Goal: Ask a question

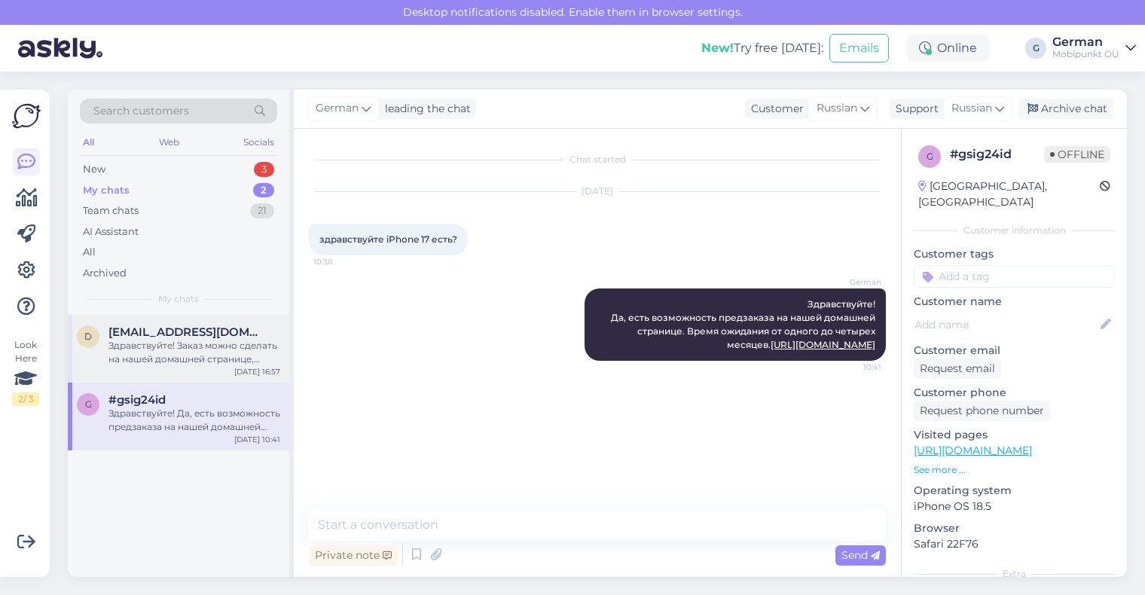
click at [191, 359] on div "Здравствуйте! Заказ можно сделать на нашей домашней странице, сделав предоплату…" at bounding box center [195, 352] width 172 height 27
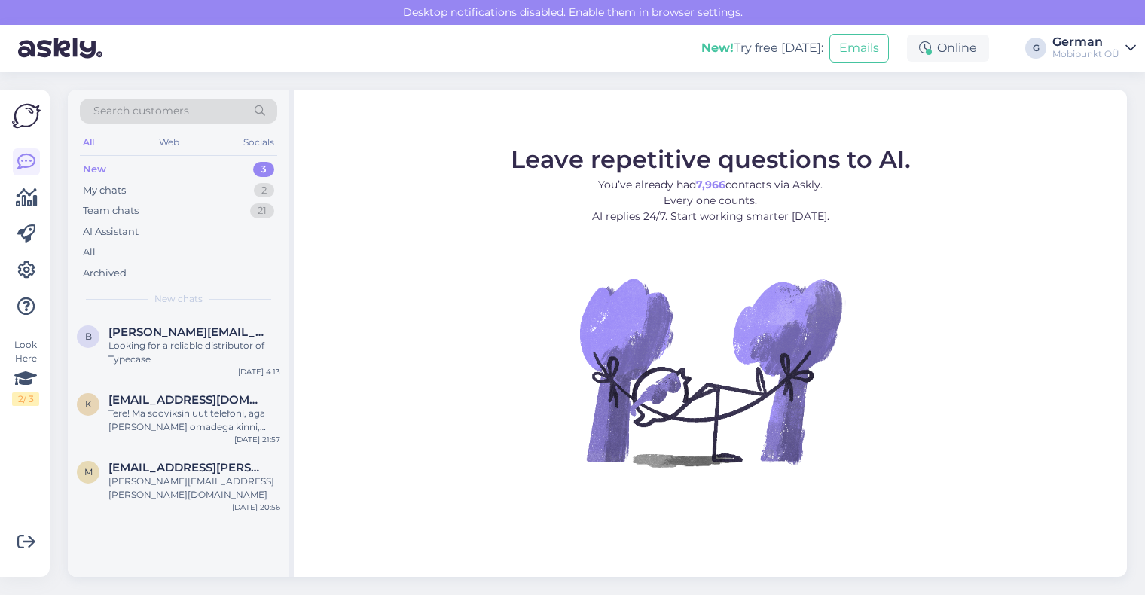
click at [89, 162] on div "New" at bounding box center [94, 169] width 23 height 15
click at [94, 169] on div "New" at bounding box center [94, 169] width 23 height 15
click at [167, 422] on div "Tere! Ma sooviksin uut telefoni, aga [PERSON_NAME] omadega kinni, tahaks midagi…" at bounding box center [195, 420] width 172 height 27
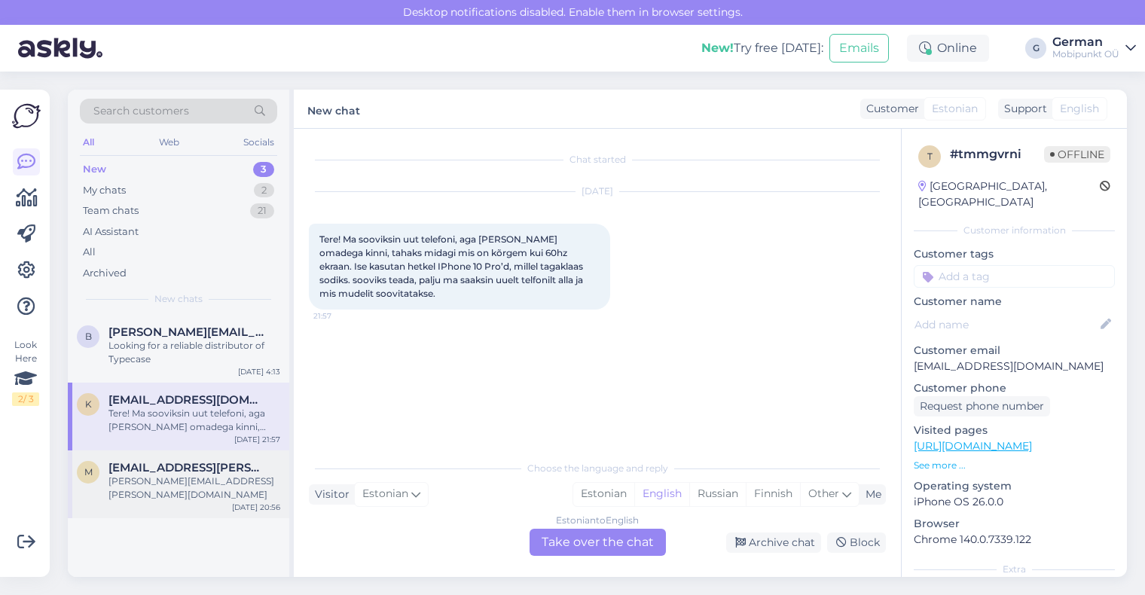
click at [187, 478] on div "[PERSON_NAME][EMAIL_ADDRESS][PERSON_NAME][DOMAIN_NAME]" at bounding box center [195, 488] width 172 height 27
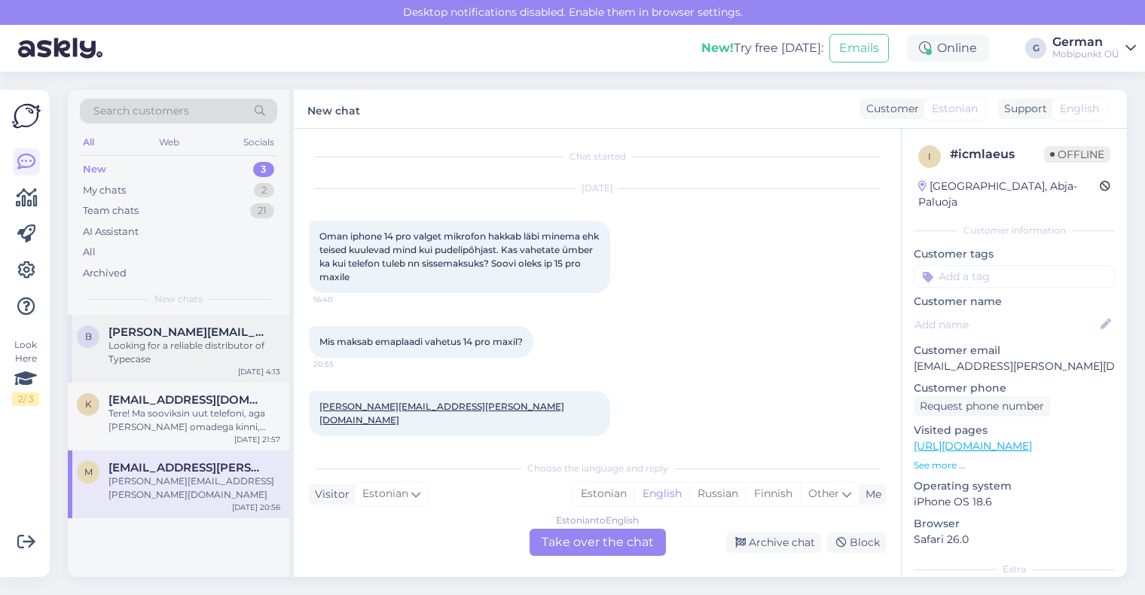
click at [173, 345] on div "Looking for a reliable distributor of Typecase" at bounding box center [195, 352] width 172 height 27
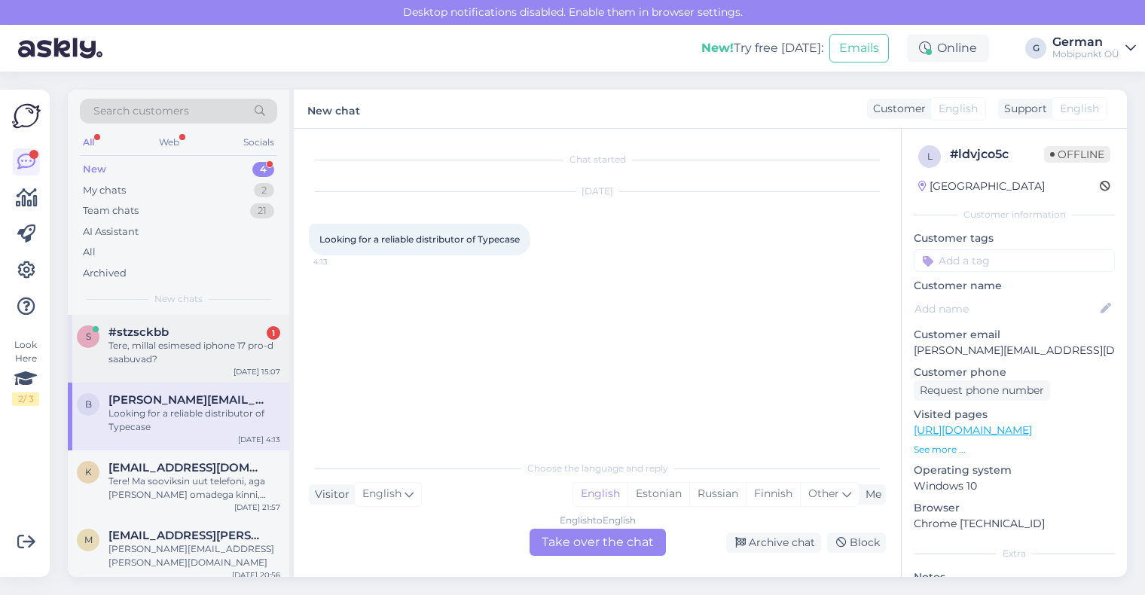
click at [193, 350] on div "Tere, millal esimesed iphone 17 pro-d saabuvad?" at bounding box center [195, 352] width 172 height 27
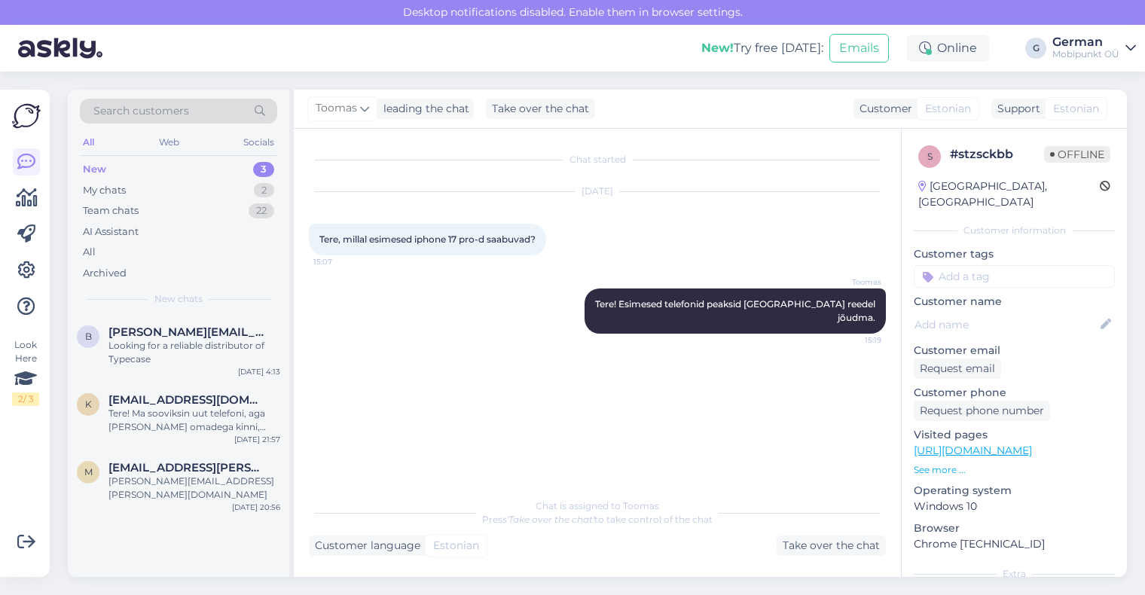
click at [738, 185] on div "[DATE]" at bounding box center [597, 192] width 577 height 14
